Goal: Find specific page/section: Locate item on page

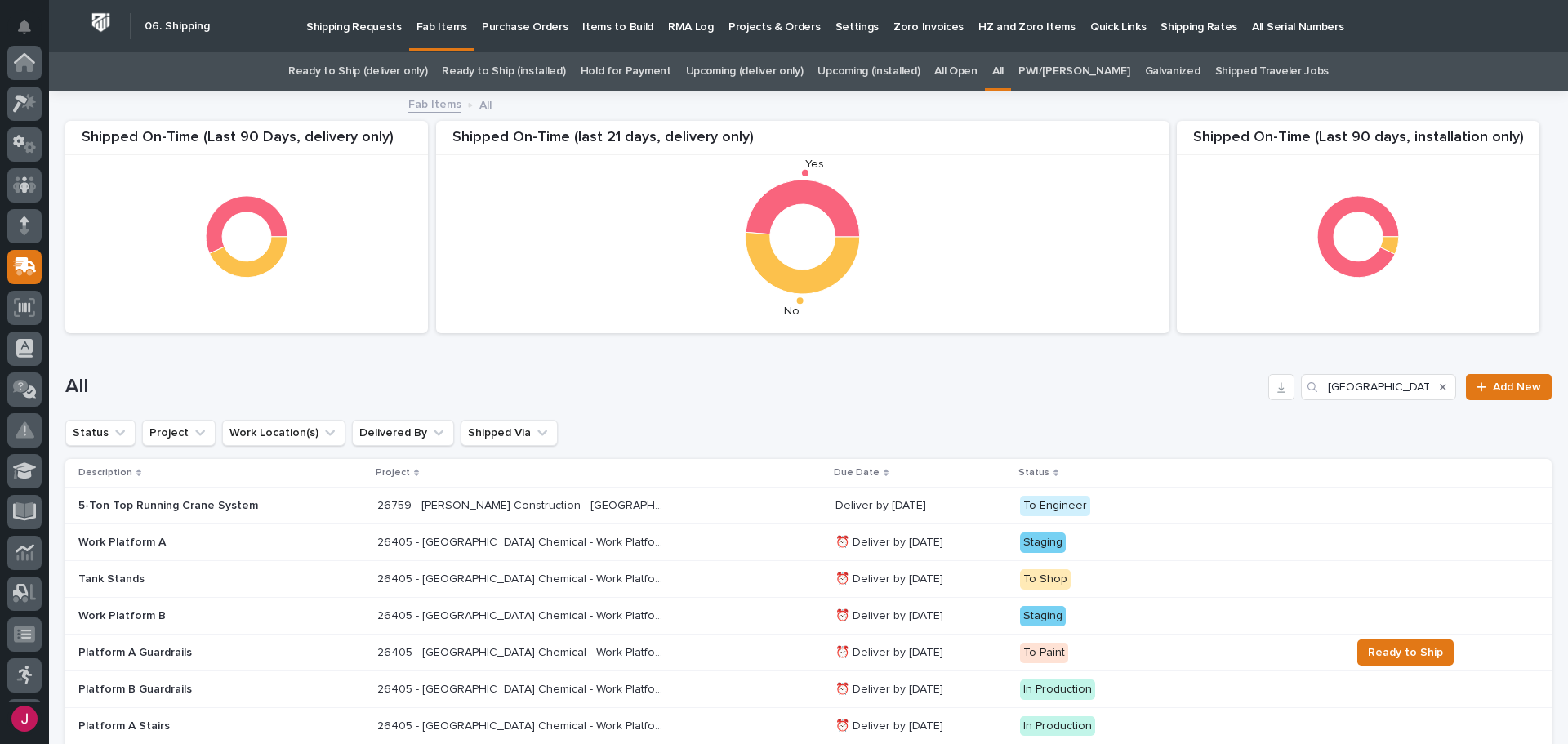
scroll to position [204, 0]
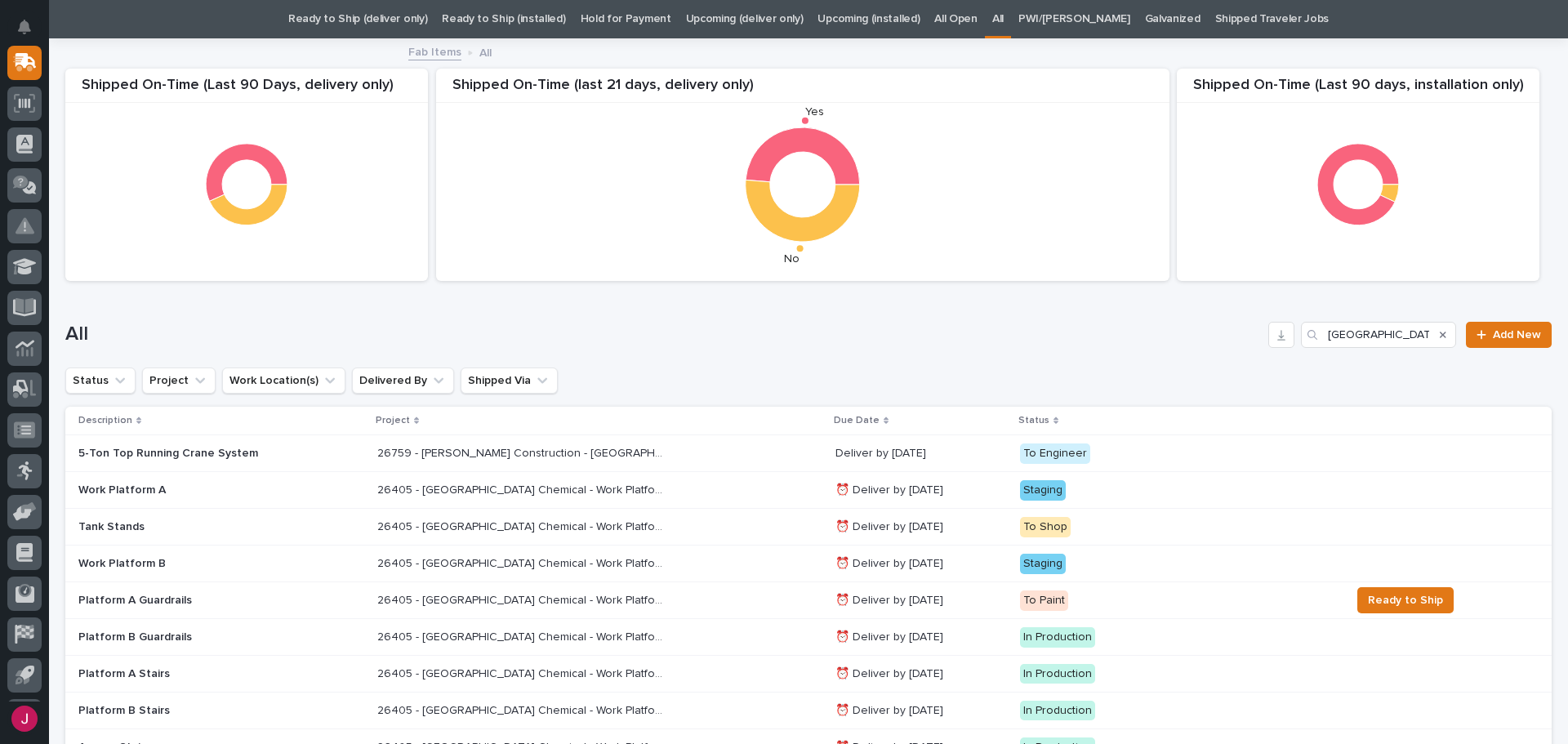
click at [1439, 339] on icon "Search" at bounding box center [1442, 335] width 7 height 10
click at [1425, 340] on input "Search" at bounding box center [1377, 334] width 155 height 26
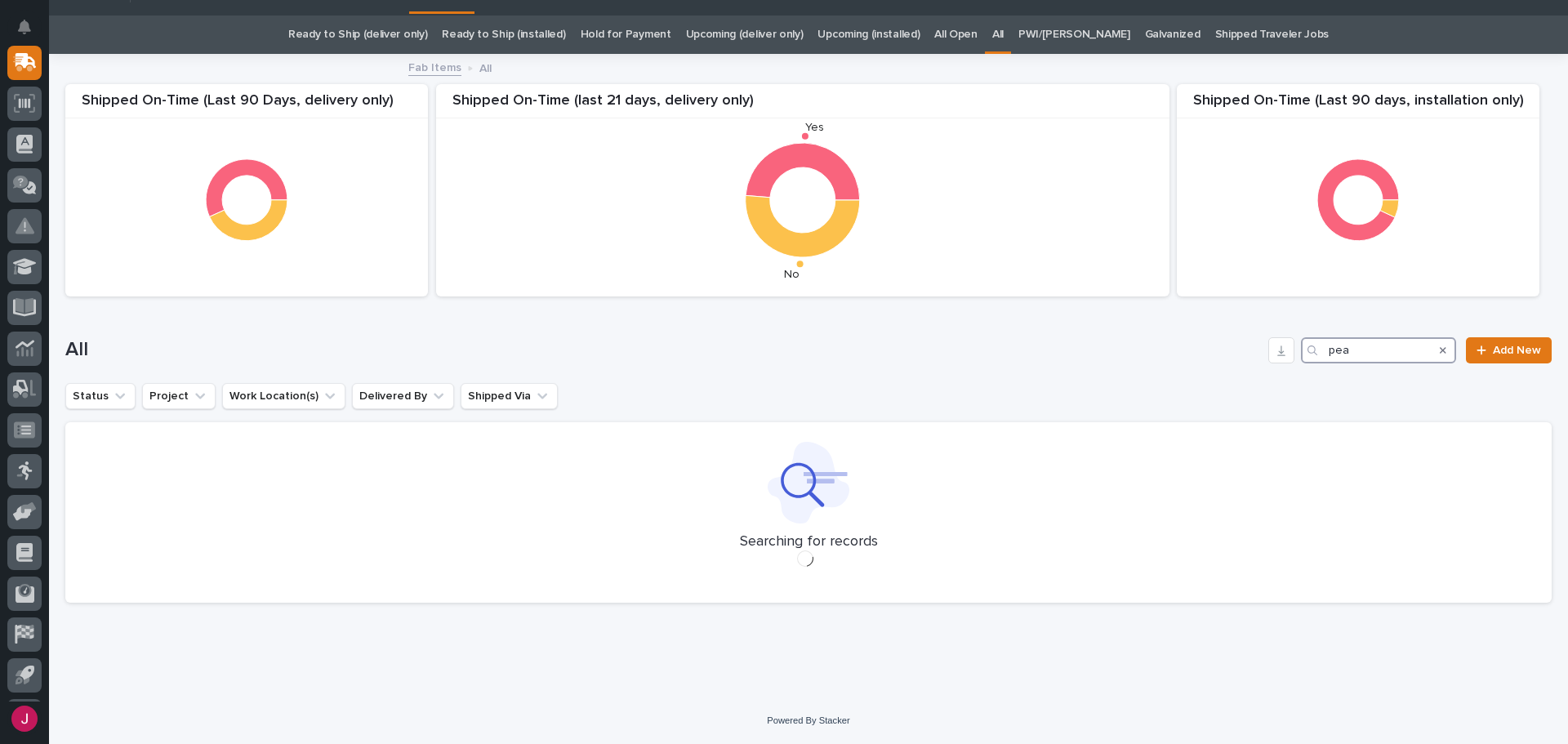
scroll to position [37, 0]
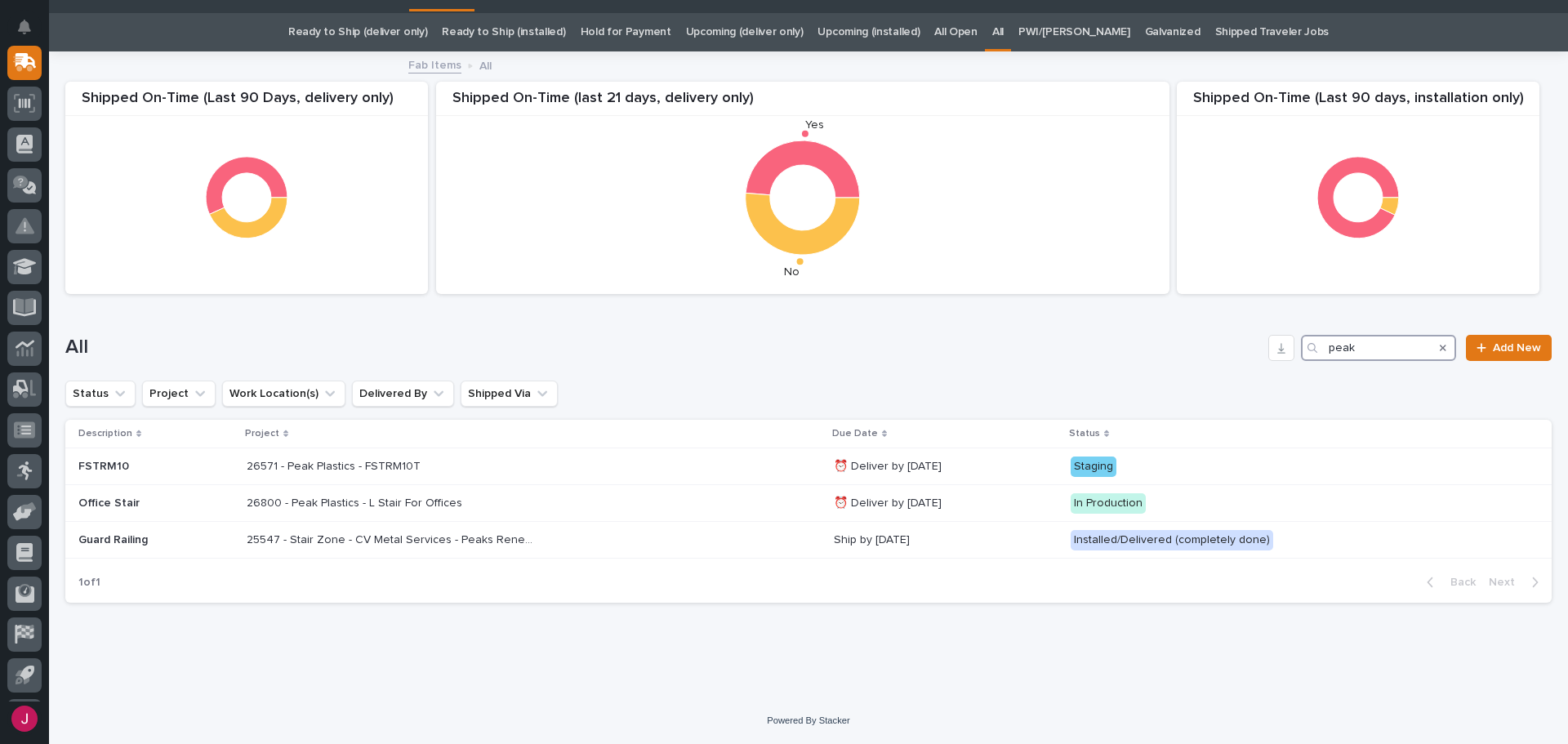
scroll to position [39, 0]
type input "peak"
click at [422, 465] on p at bounding box center [390, 466] width 286 height 14
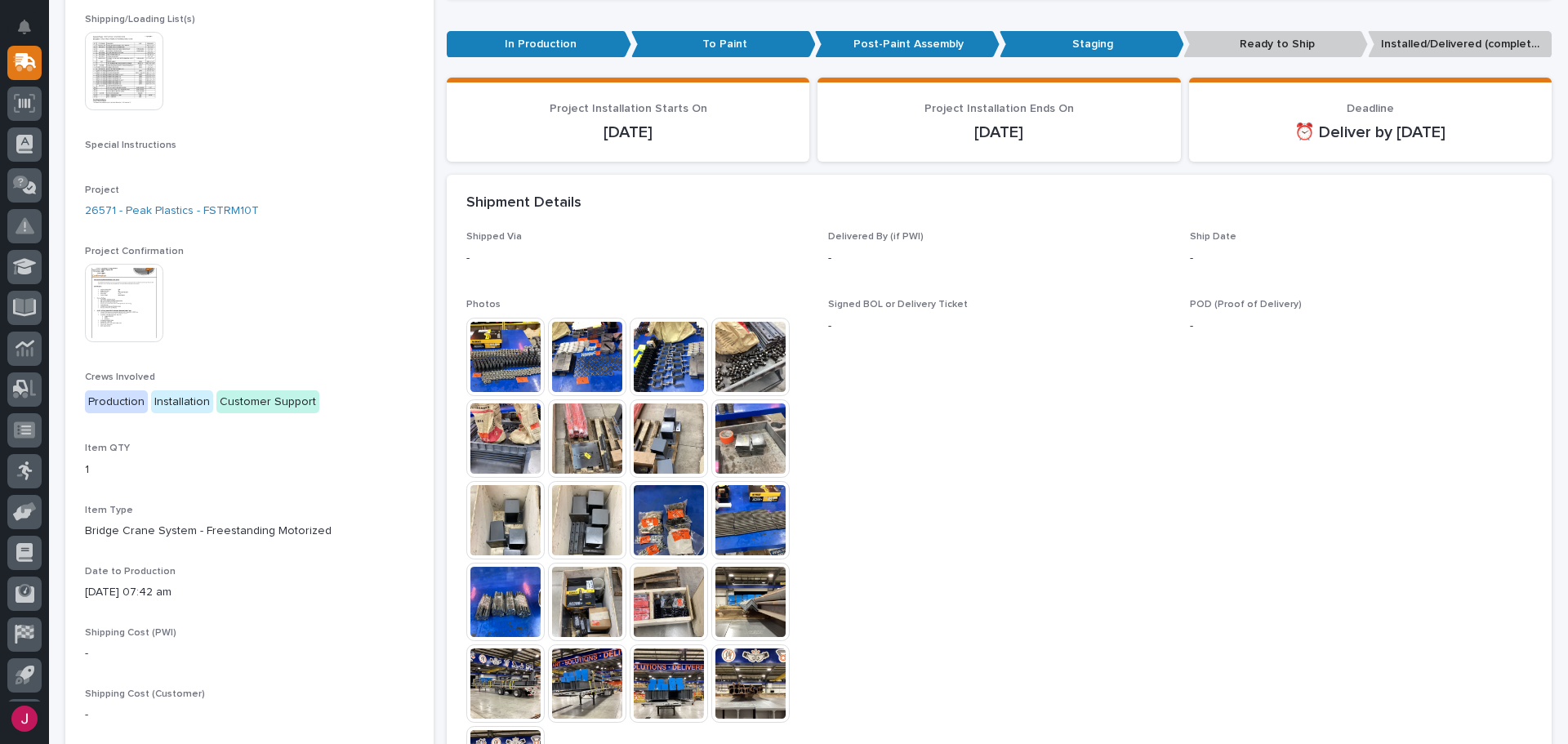
scroll to position [387, 0]
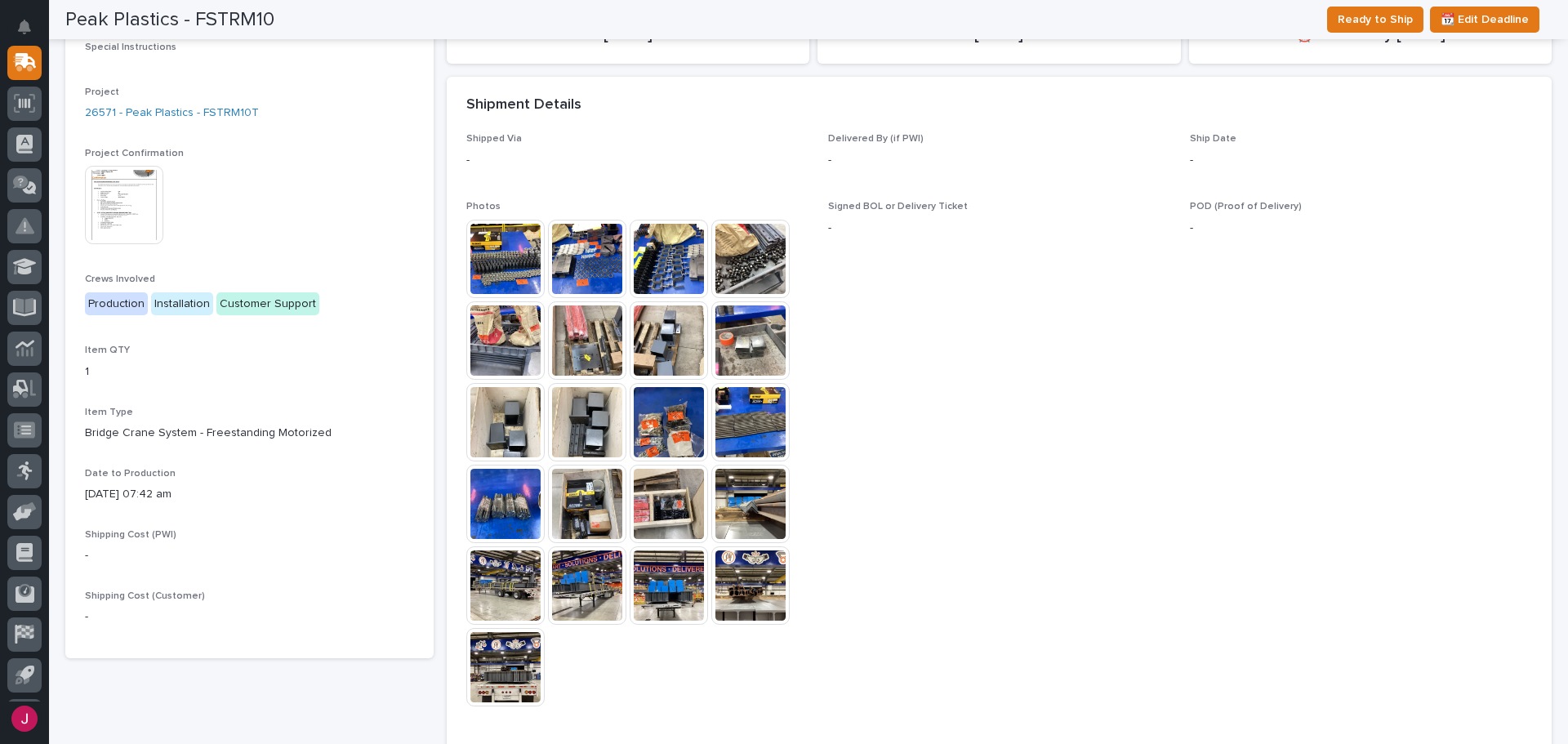
click at [525, 271] on img at bounding box center [505, 259] width 79 height 79
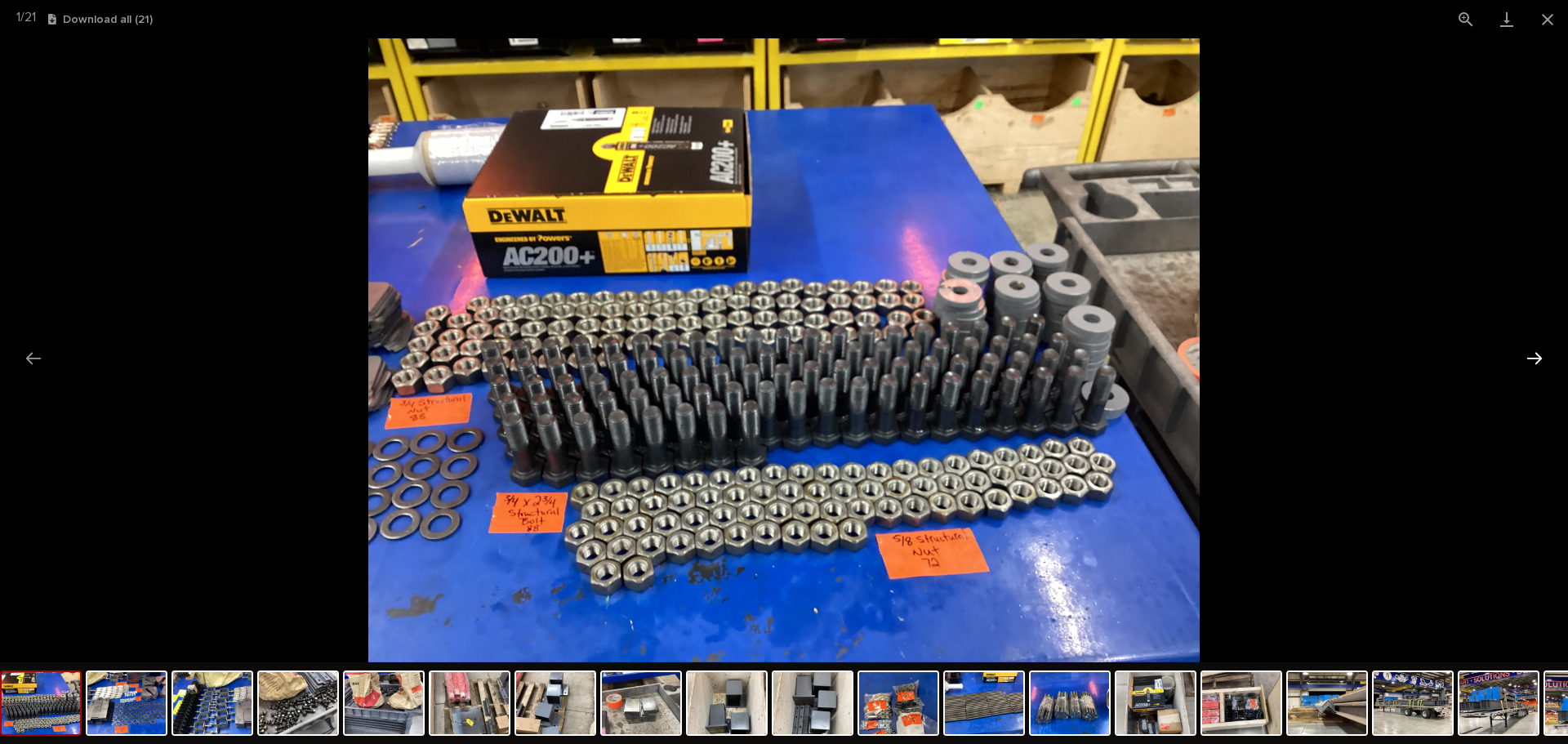
click at [1536, 346] on button "Next slide" at bounding box center [1534, 358] width 34 height 32
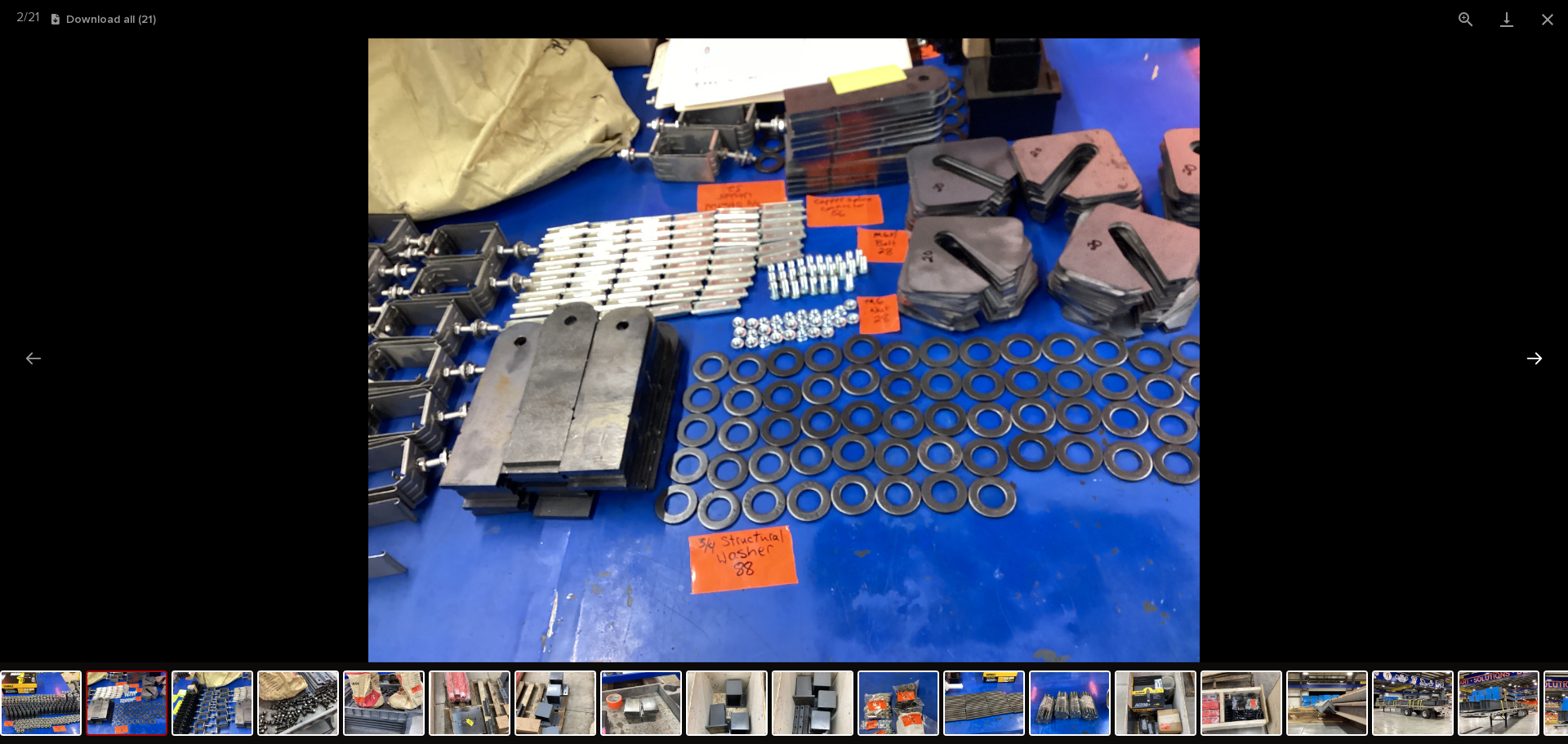
click at [1536, 346] on button "Next slide" at bounding box center [1534, 358] width 34 height 32
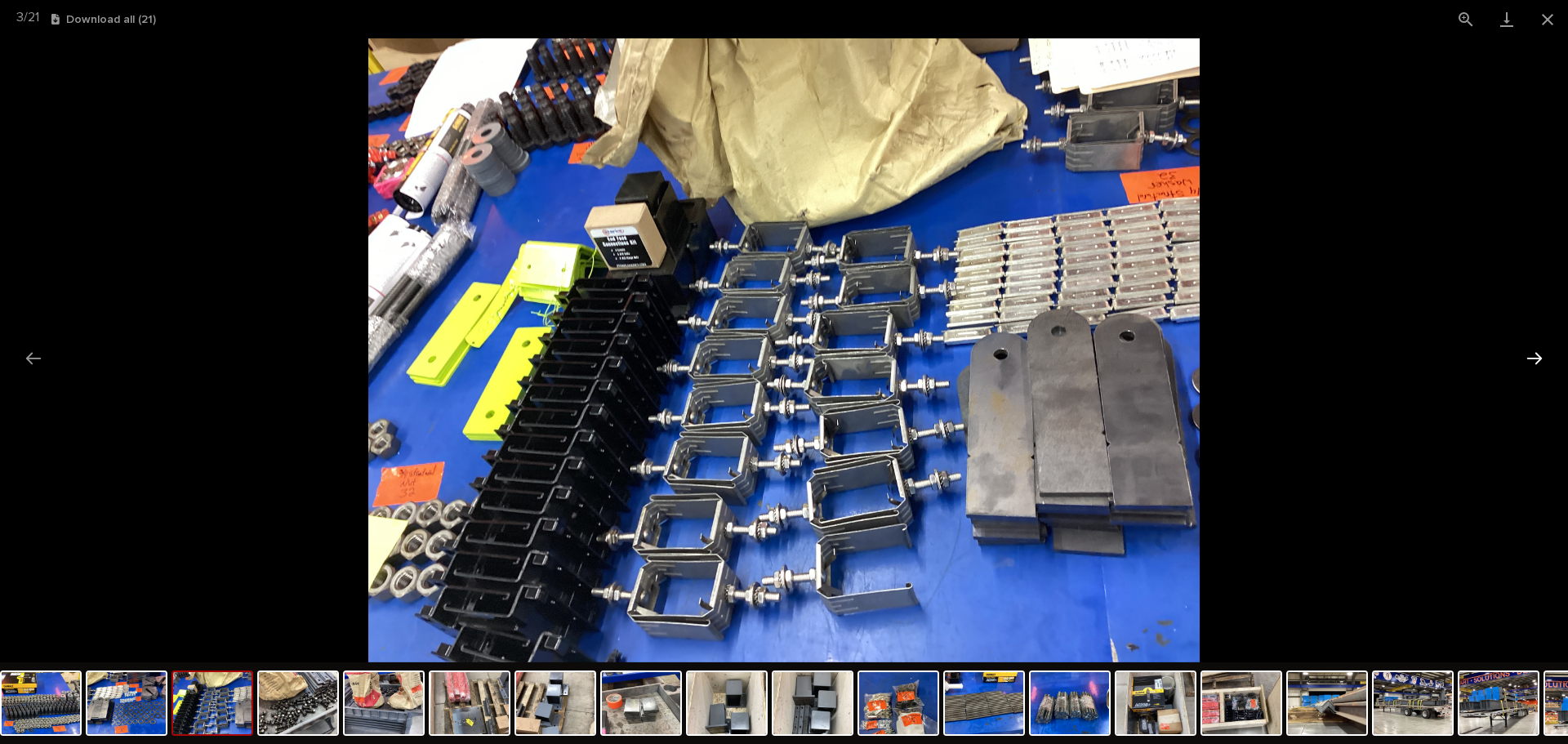
click at [1536, 346] on button "Next slide" at bounding box center [1534, 358] width 34 height 32
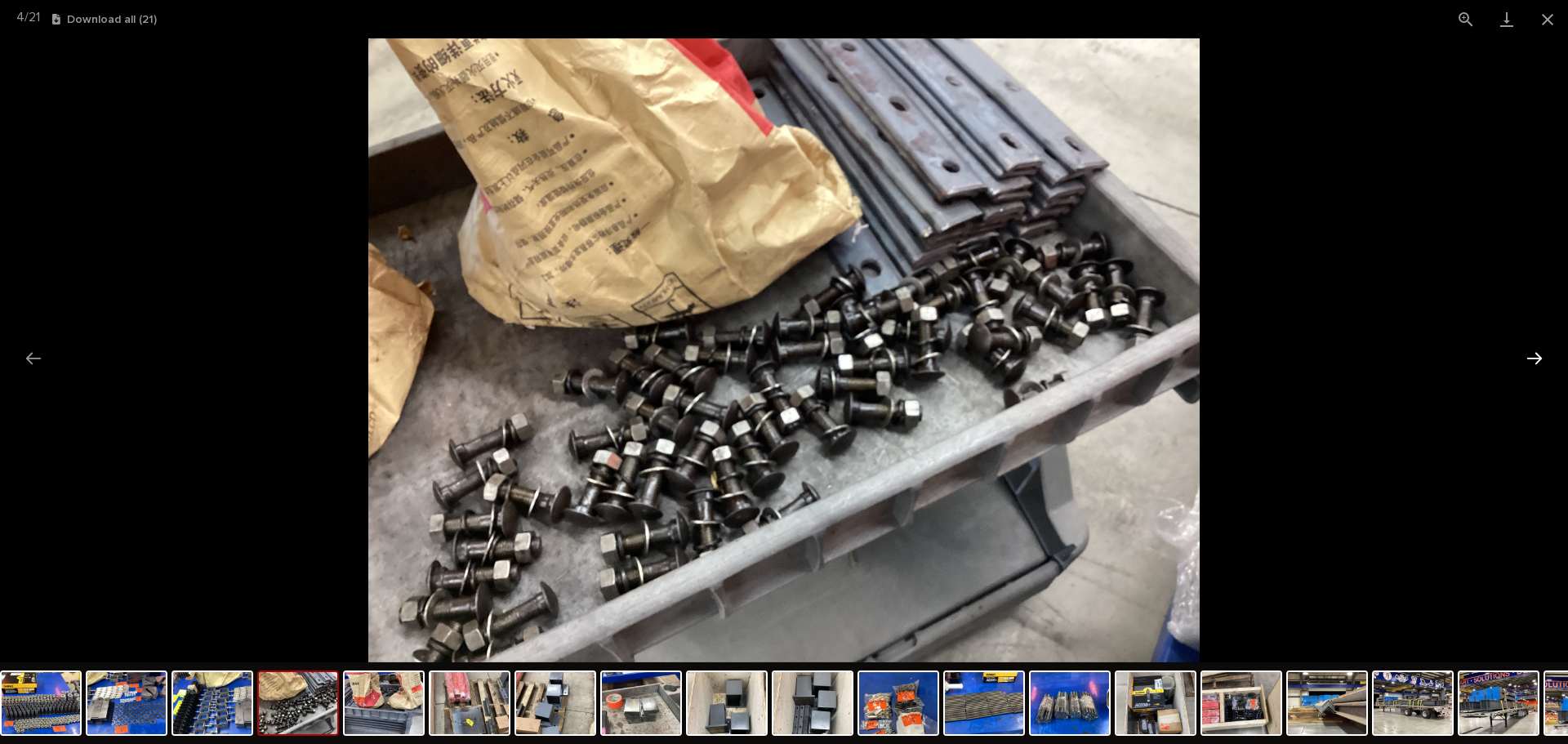
click at [1536, 346] on button "Next slide" at bounding box center [1534, 358] width 34 height 32
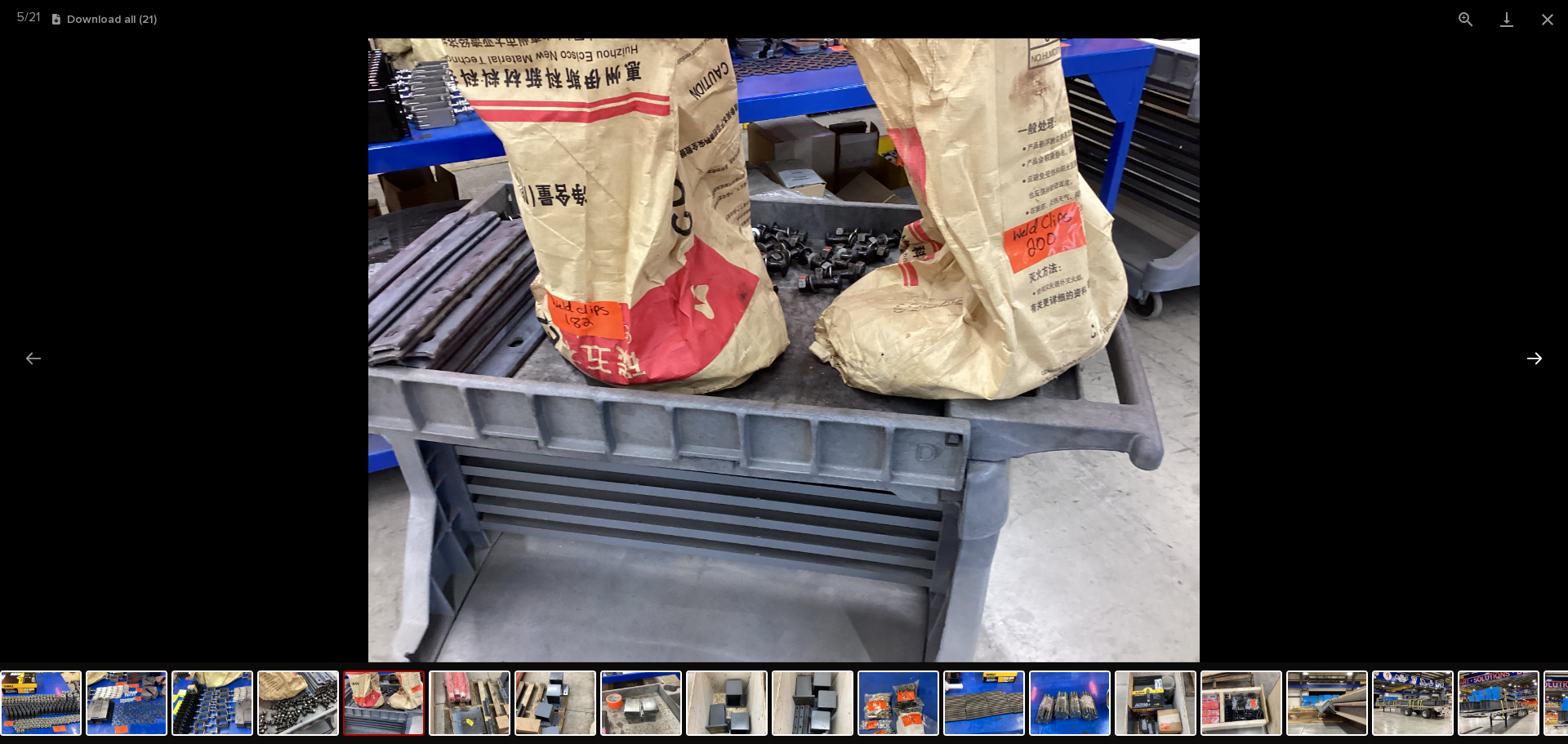
click at [1536, 346] on button "Next slide" at bounding box center [1534, 358] width 34 height 32
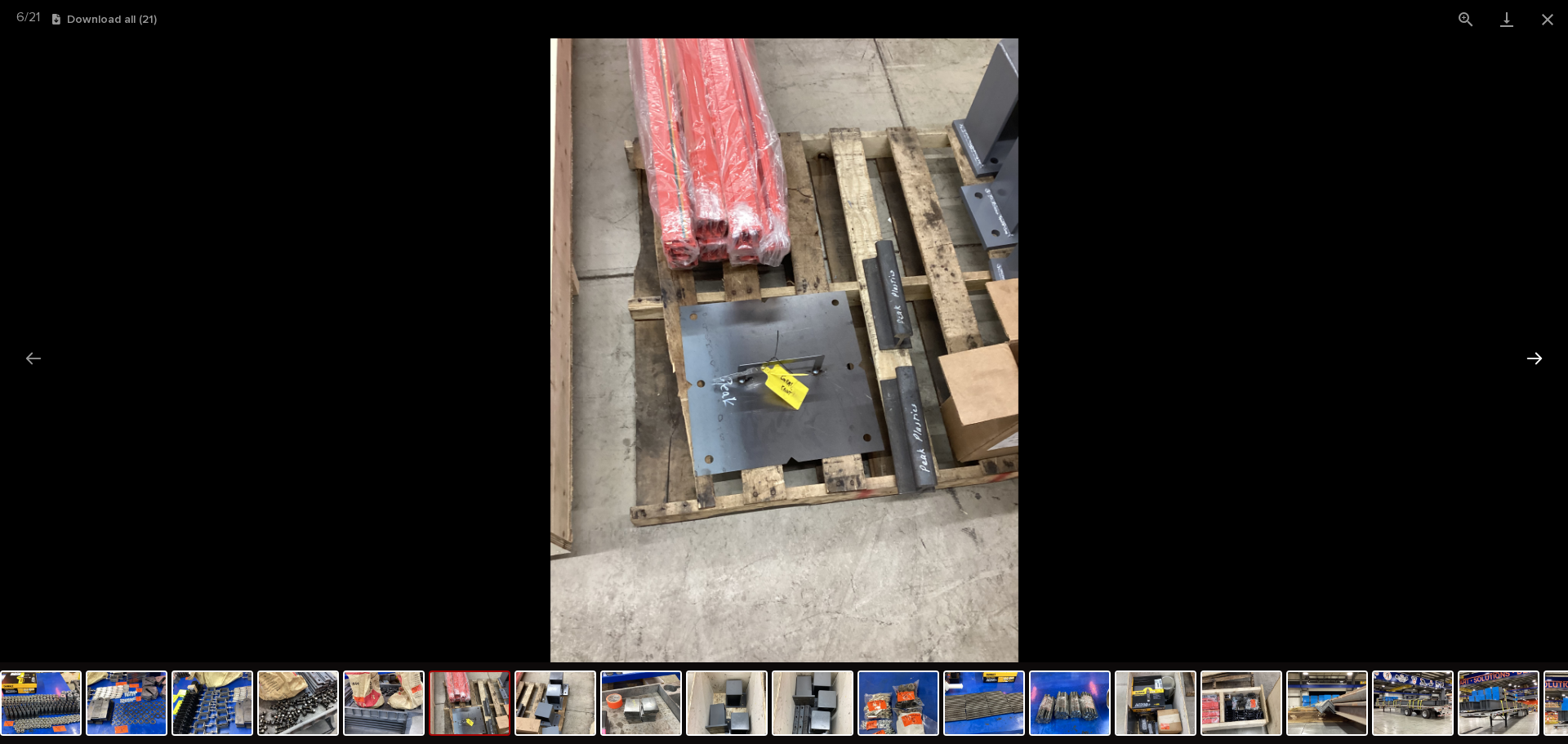
click at [1536, 346] on button "Next slide" at bounding box center [1534, 358] width 34 height 32
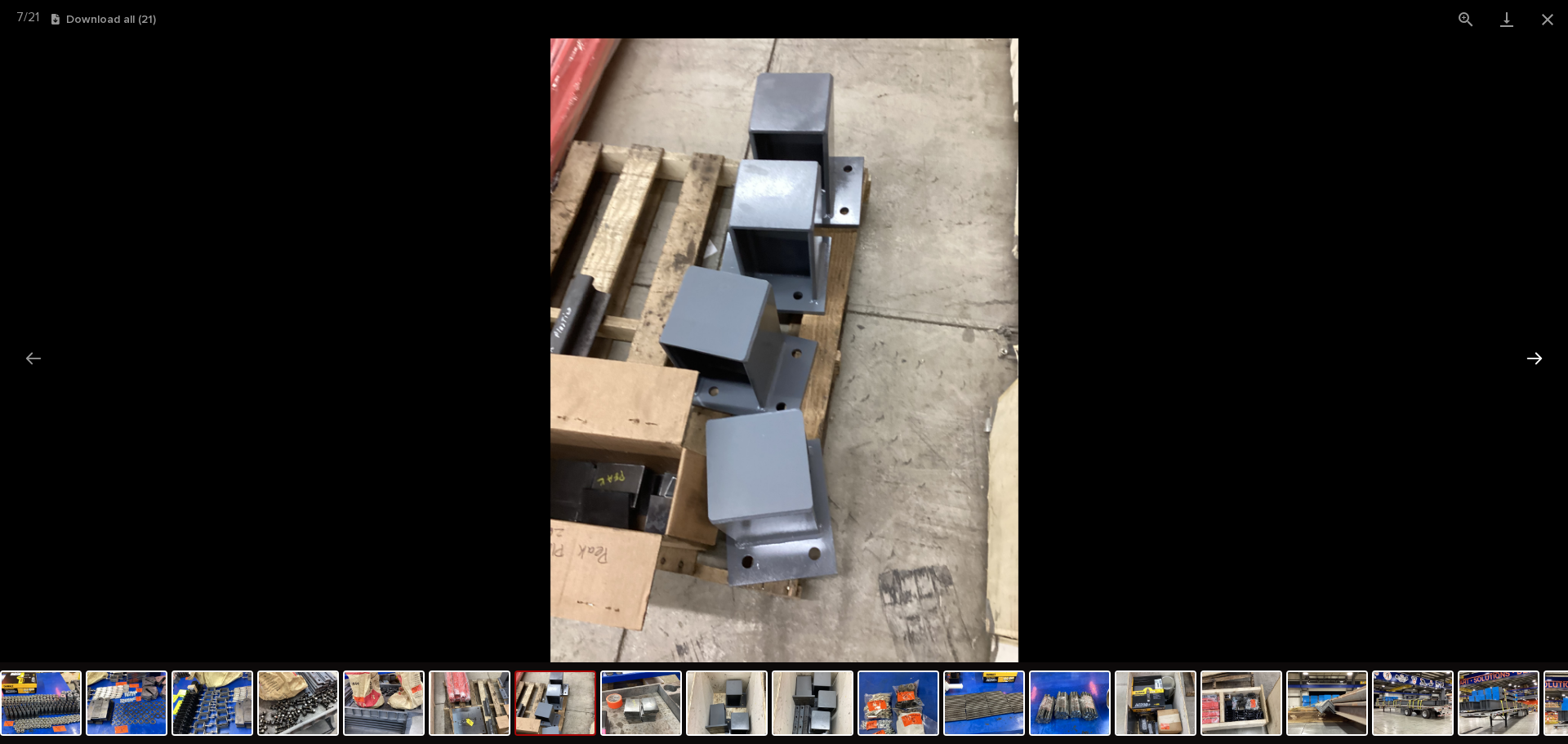
click at [1536, 346] on button "Next slide" at bounding box center [1534, 358] width 34 height 32
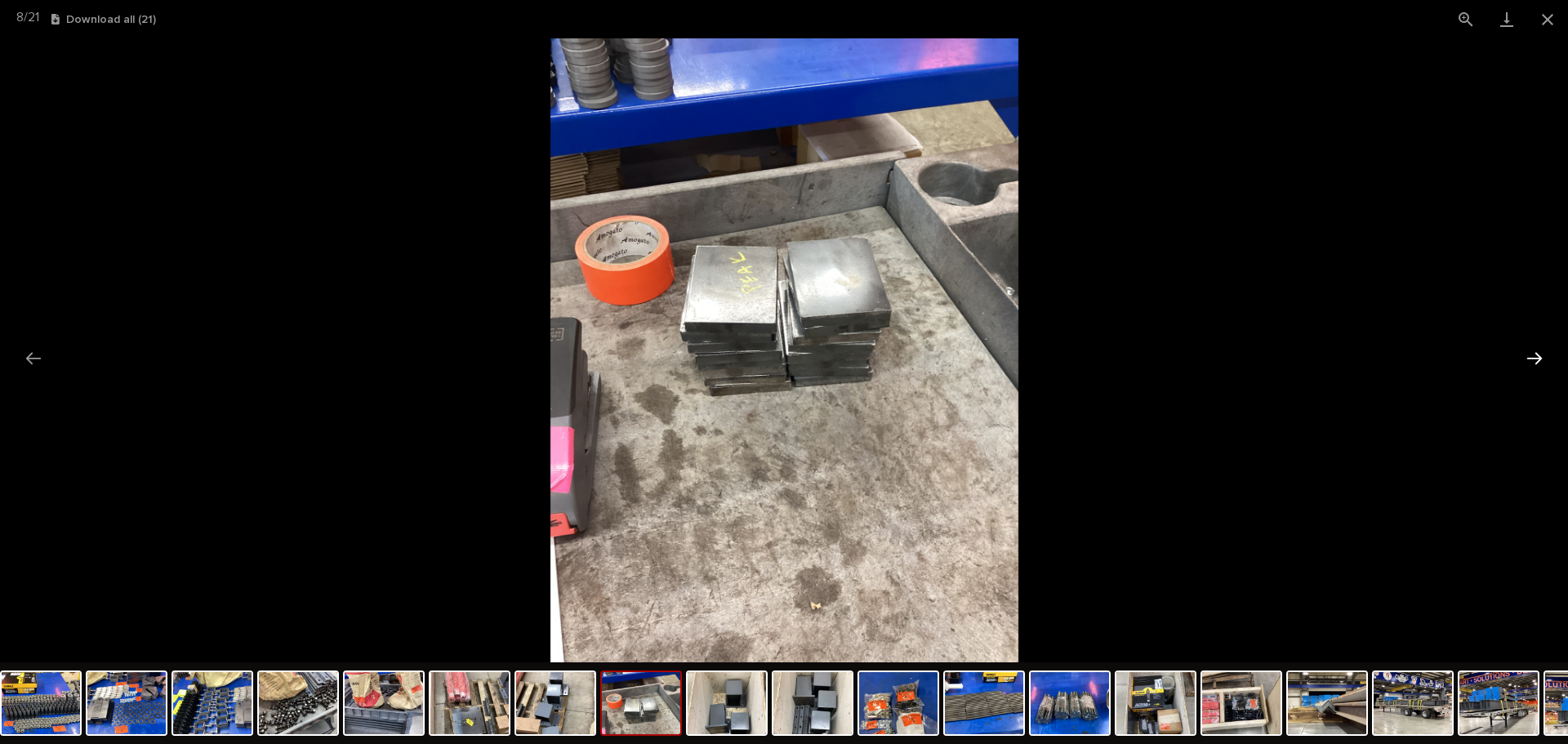
click at [1536, 346] on button "Next slide" at bounding box center [1534, 358] width 34 height 32
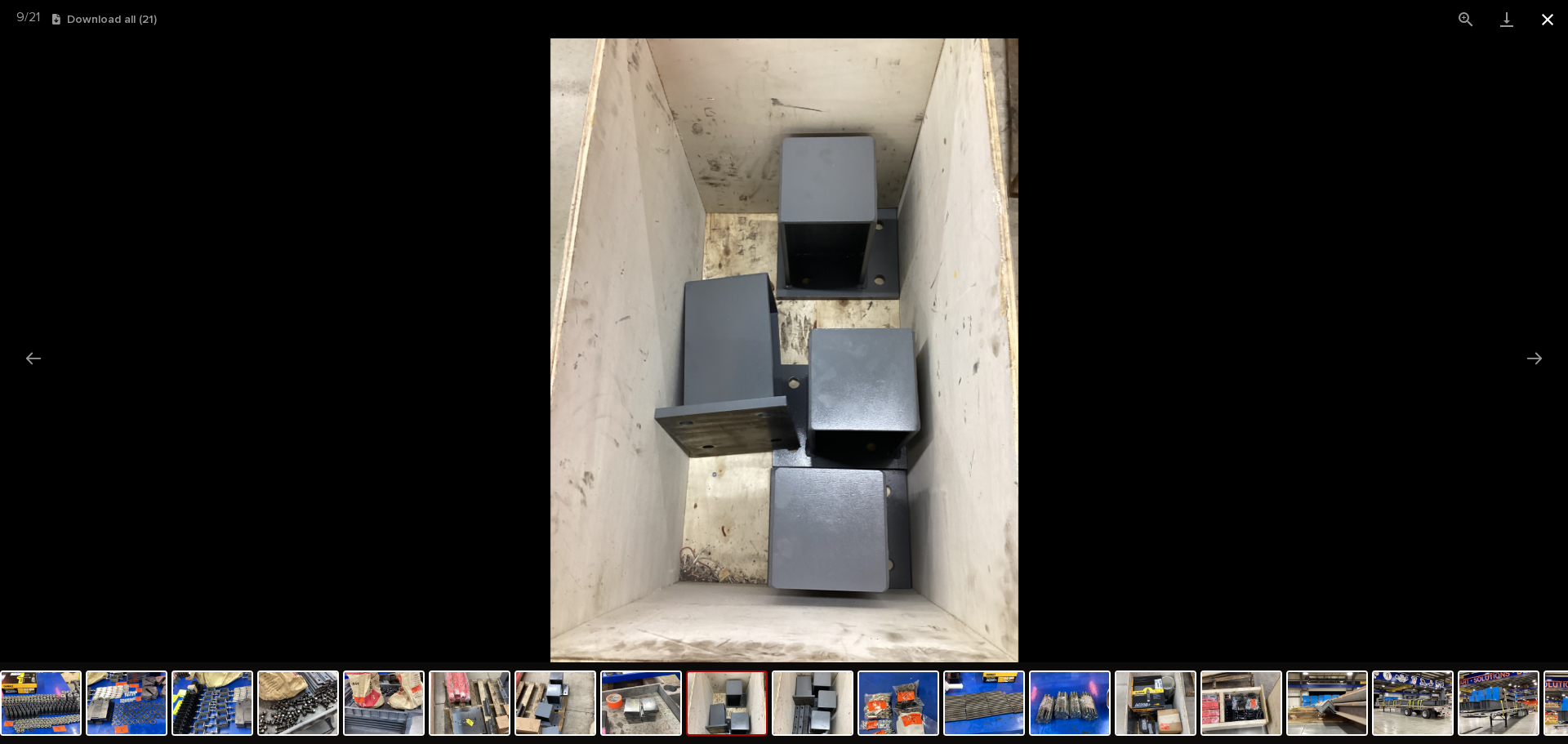
click at [1560, 11] on button "Close gallery" at bounding box center [1547, 19] width 41 height 38
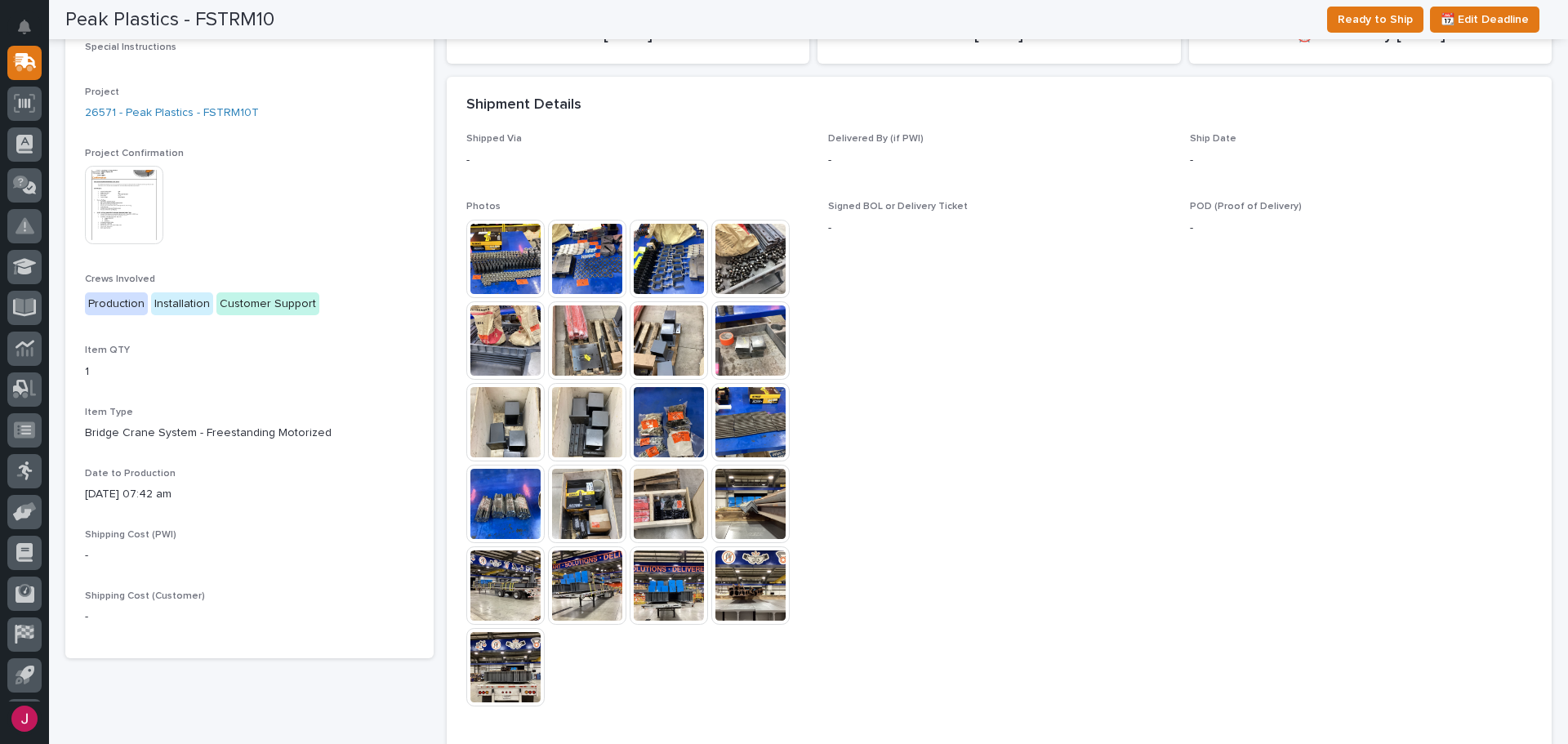
click at [744, 341] on img at bounding box center [751, 341] width 79 height 79
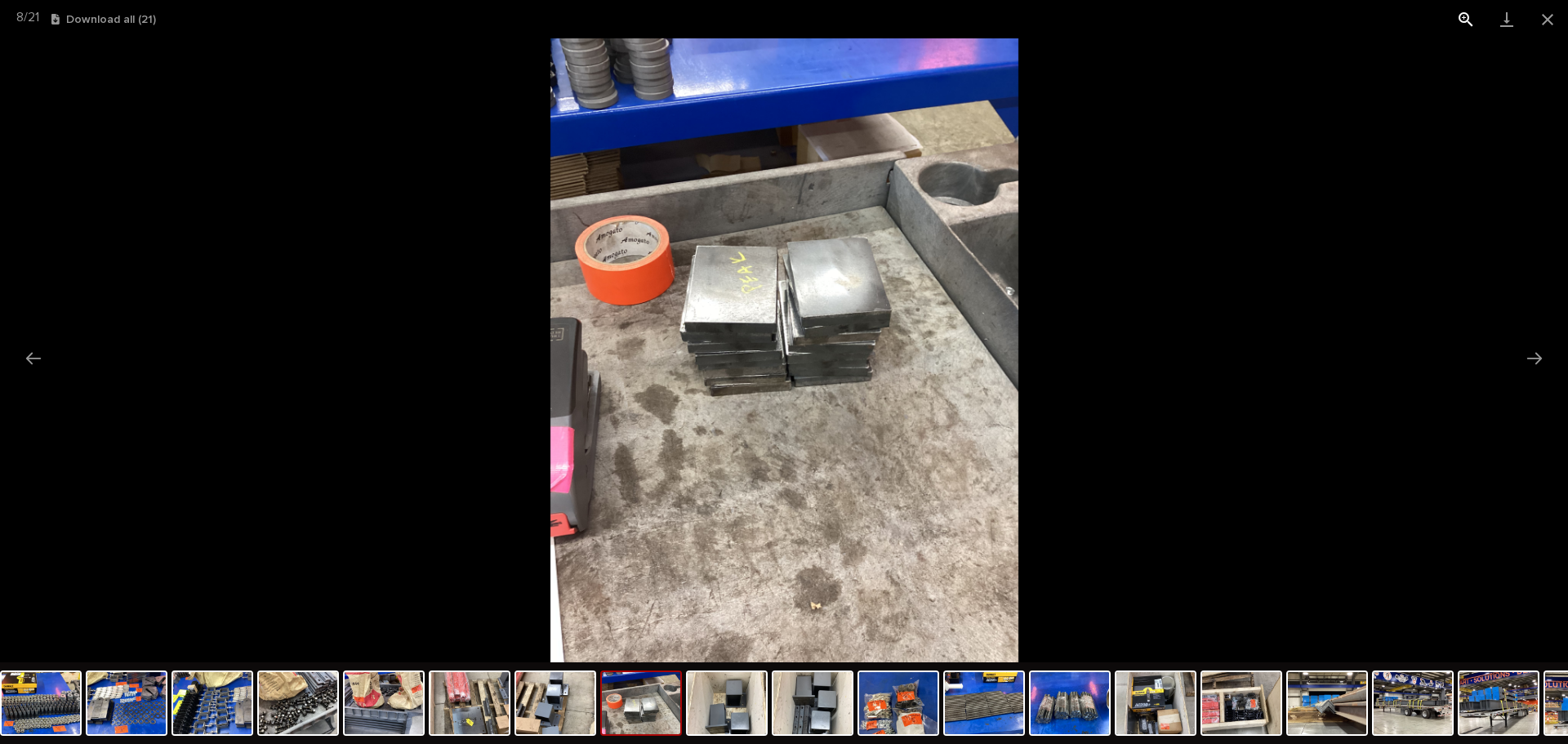
click at [1462, 8] on button "View actual size" at bounding box center [1465, 19] width 41 height 38
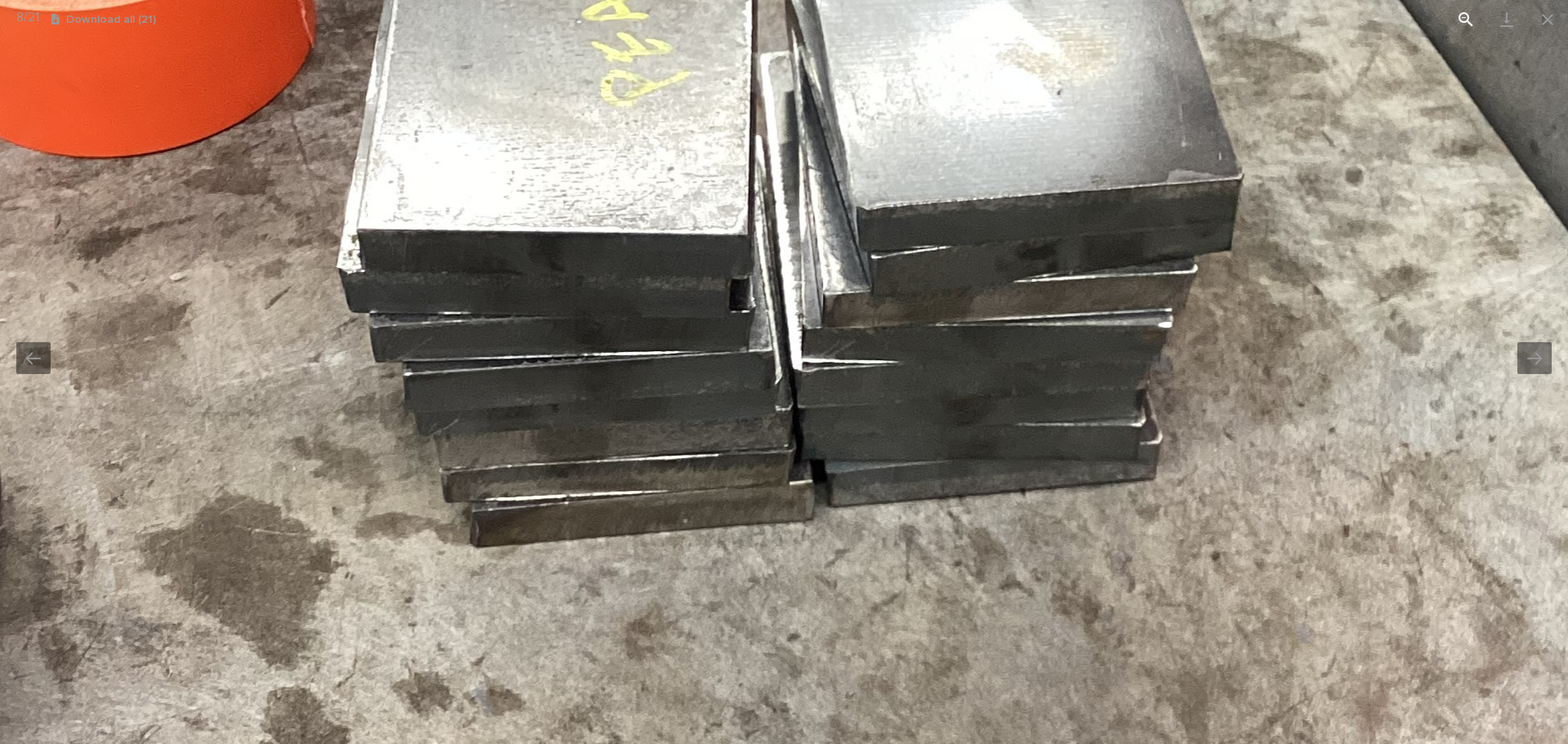
click at [1462, 8] on button "View actual size" at bounding box center [1465, 19] width 41 height 38
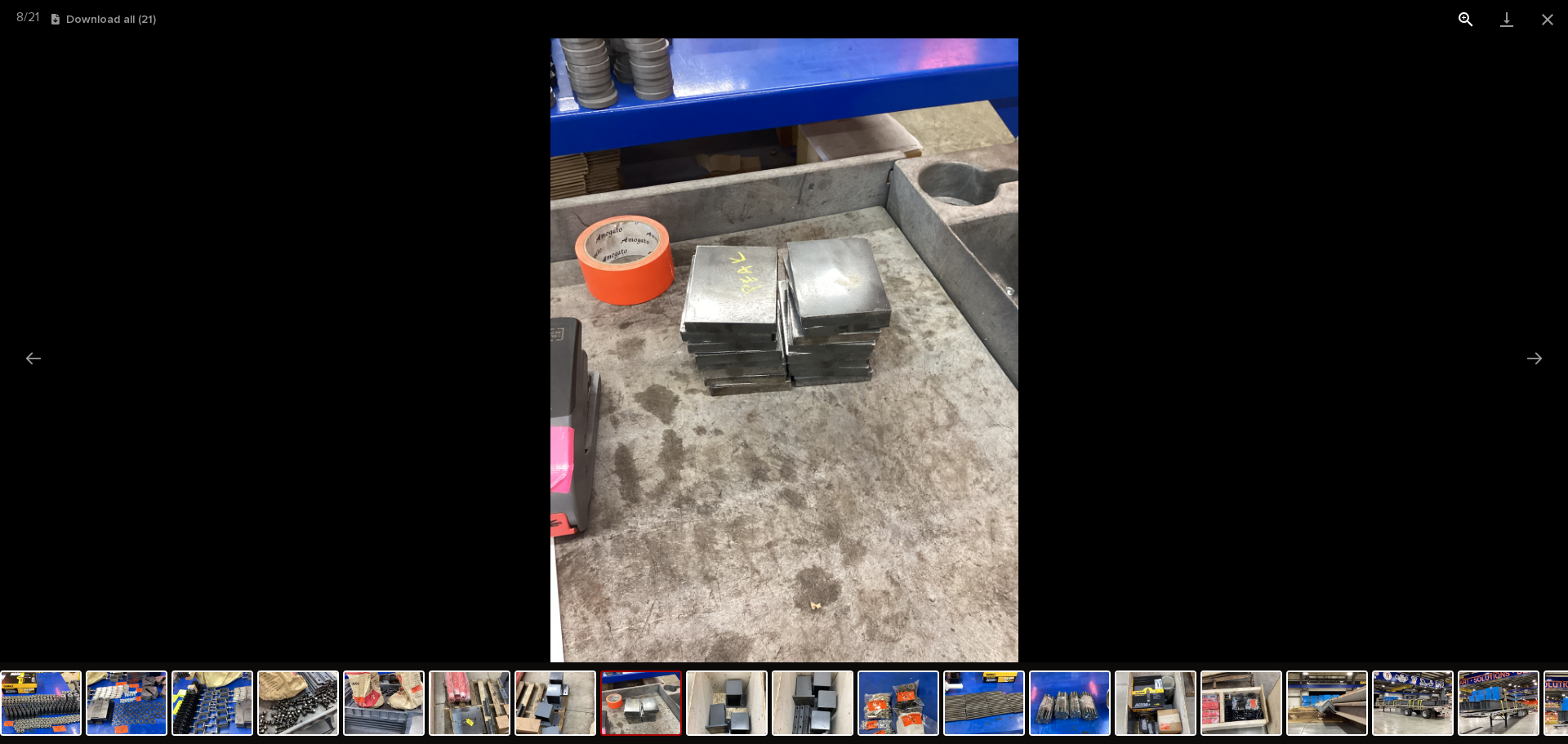
click at [1462, 8] on button "View actual size" at bounding box center [1465, 19] width 41 height 38
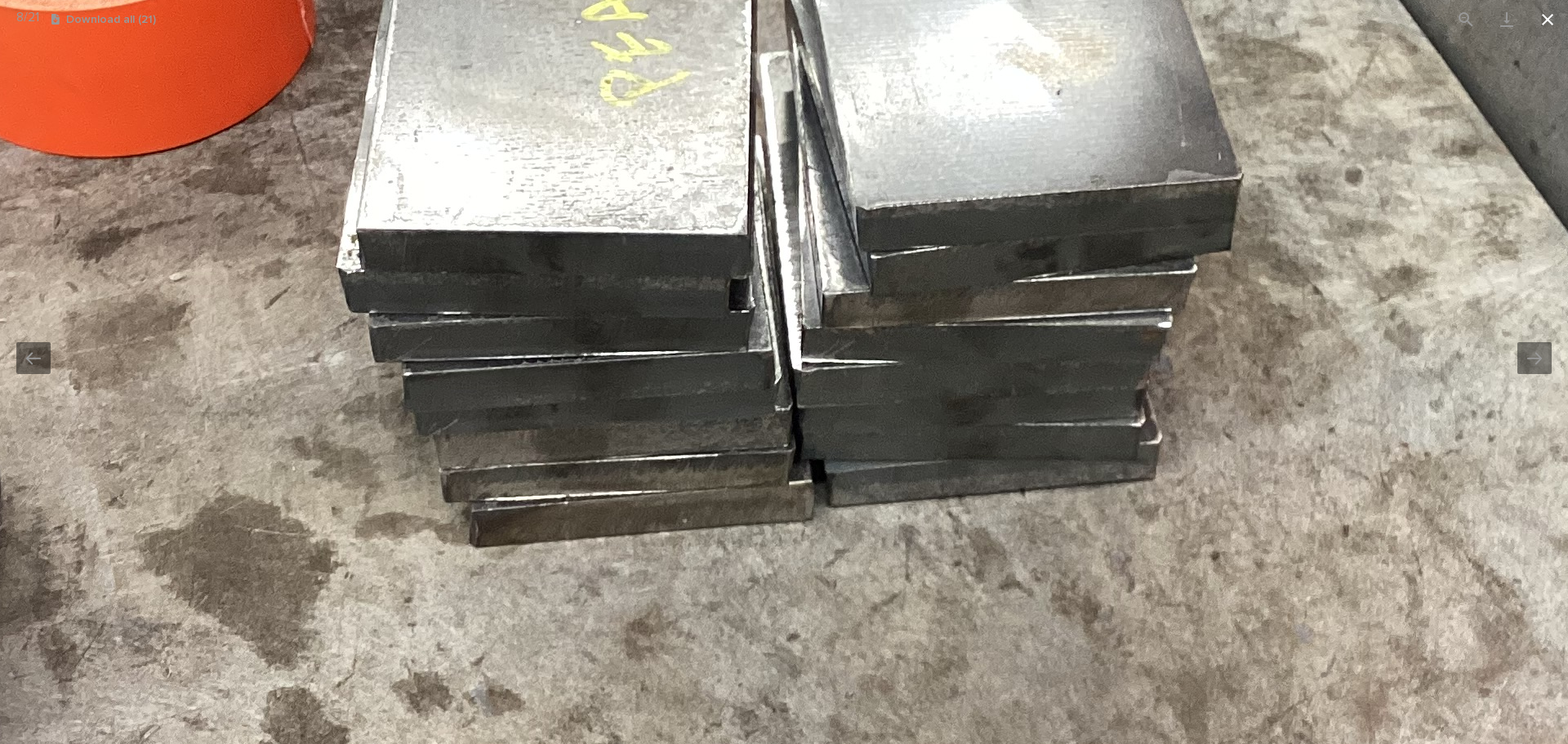
click at [1559, 13] on button "Close gallery" at bounding box center [1547, 19] width 41 height 38
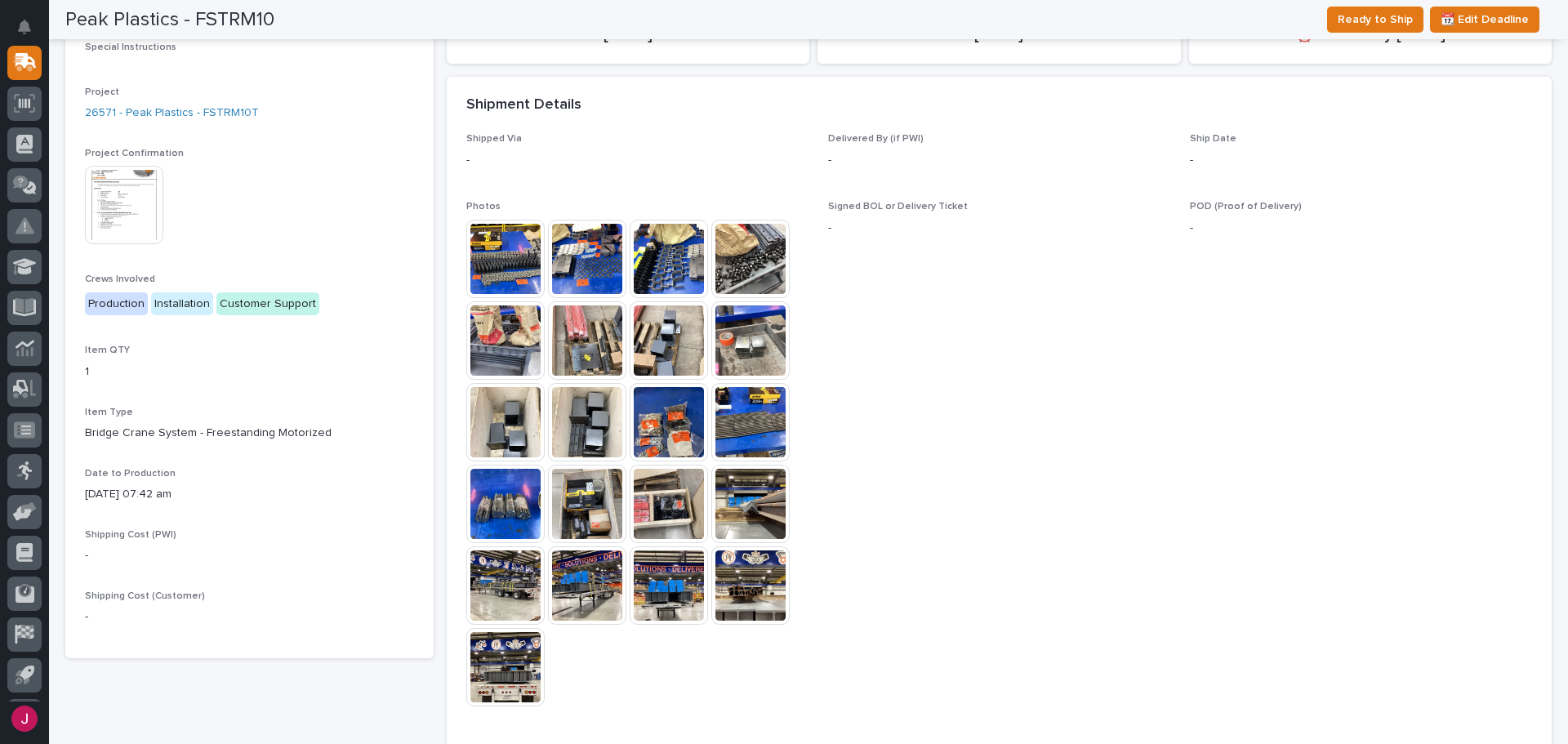
scroll to position [468, 0]
